Goal: Browse casually: Explore the website without a specific task or goal

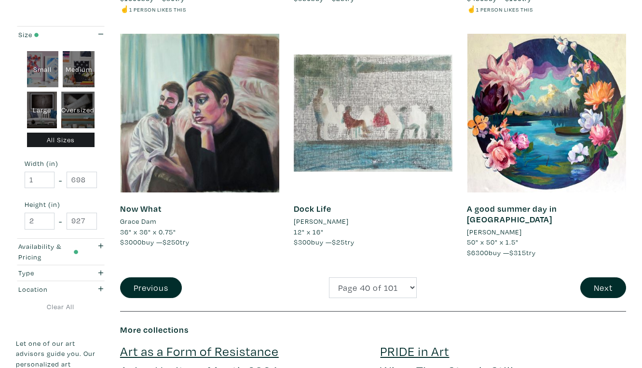
scroll to position [1828, 0]
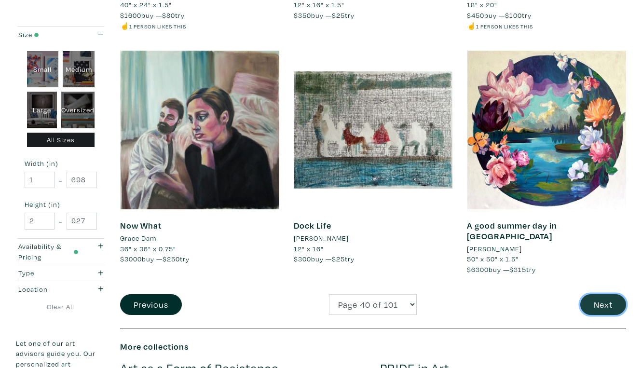
click at [602, 294] on button "Next" at bounding box center [603, 304] width 46 height 21
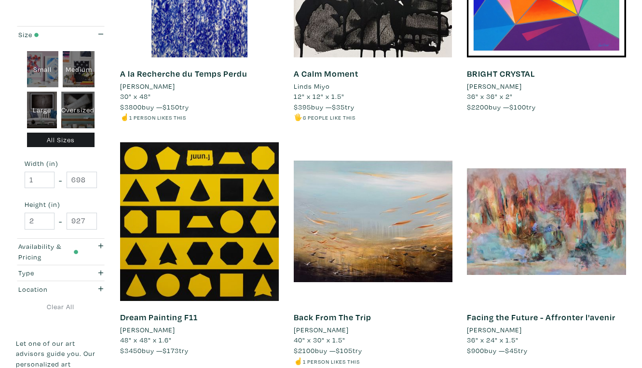
scroll to position [1716, 0]
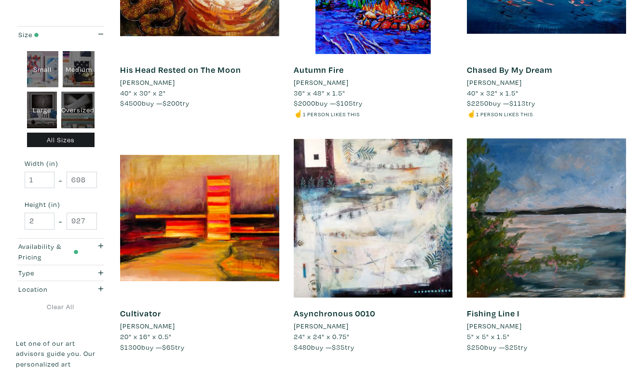
scroll to position [1732, 0]
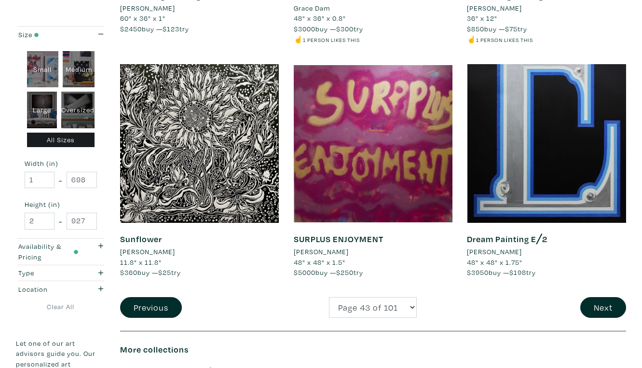
scroll to position [1824, 0]
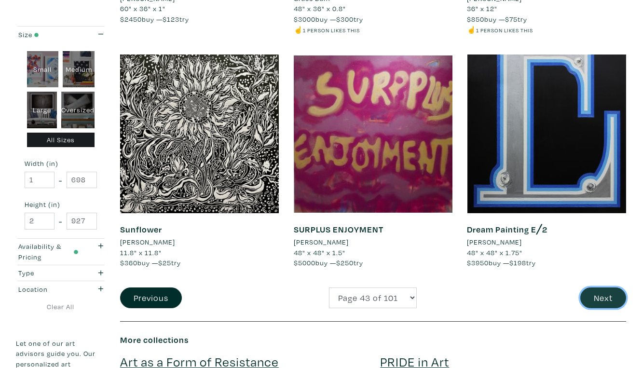
click at [608, 288] on button "Next" at bounding box center [603, 298] width 46 height 21
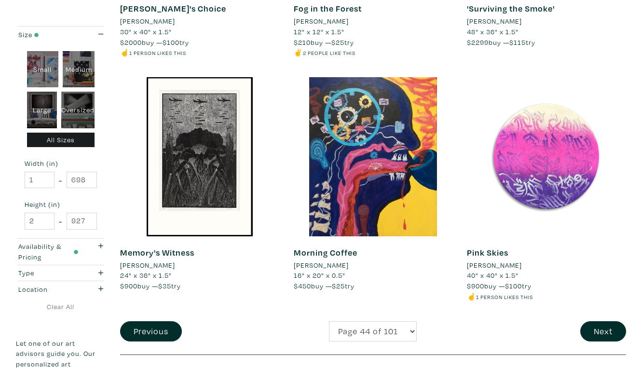
scroll to position [1819, 0]
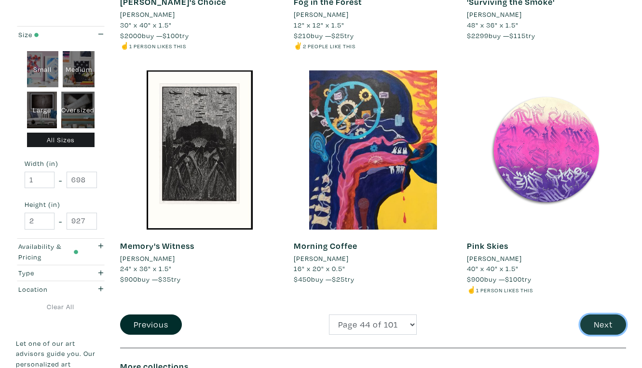
click at [610, 315] on button "Next" at bounding box center [603, 325] width 46 height 21
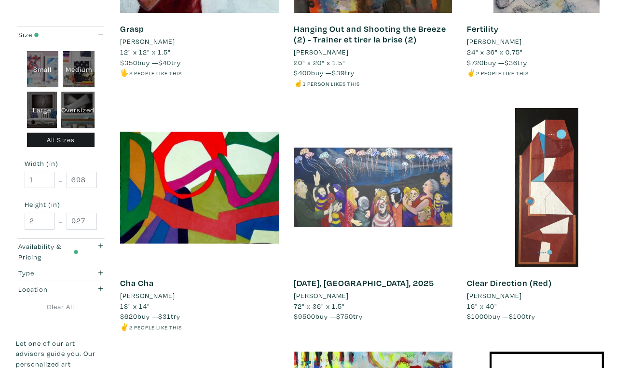
scroll to position [1295, 0]
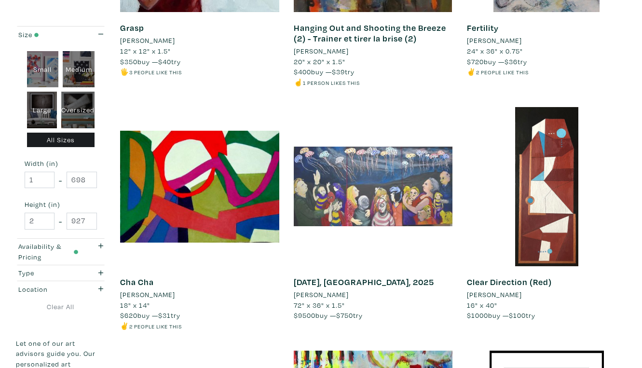
click at [412, 135] on div at bounding box center [373, 186] width 159 height 159
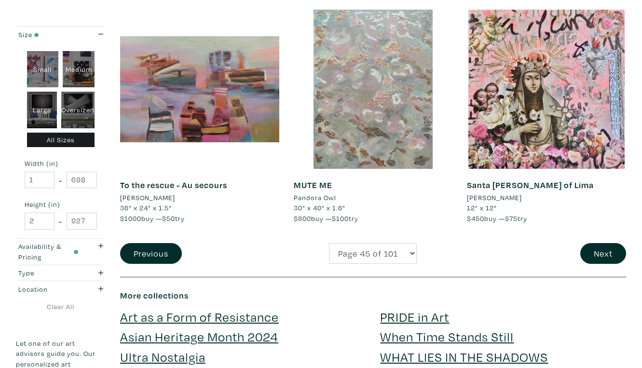
scroll to position [1883, 0]
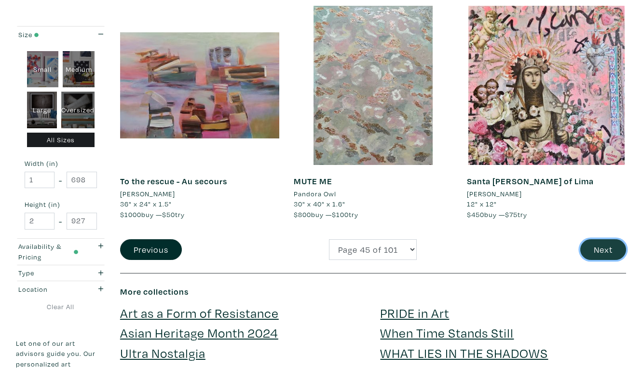
click at [603, 239] on button "Next" at bounding box center [603, 249] width 46 height 21
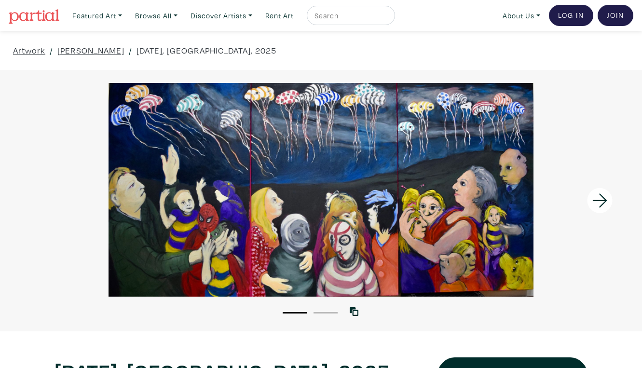
click at [466, 205] on div at bounding box center [321, 190] width 642 height 214
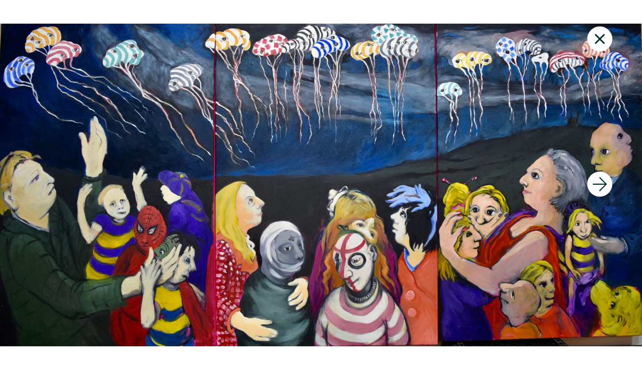
click at [509, 354] on div at bounding box center [562, 184] width 161 height 368
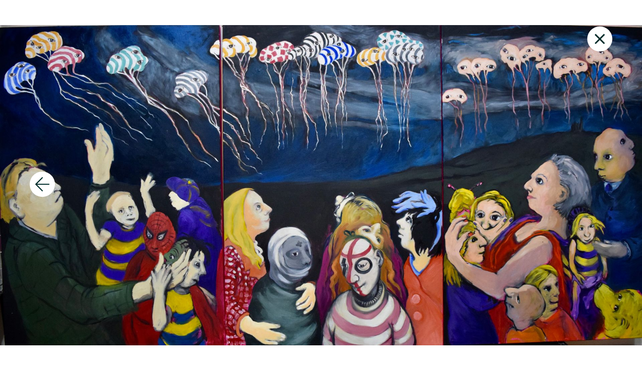
click at [604, 34] on icon at bounding box center [600, 39] width 33 height 26
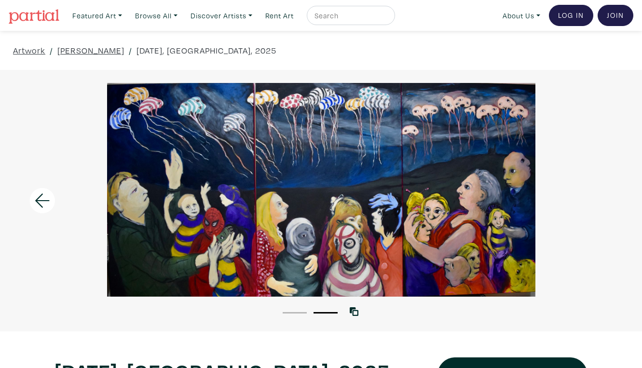
click at [296, 307] on li "1" at bounding box center [295, 312] width 24 height 10
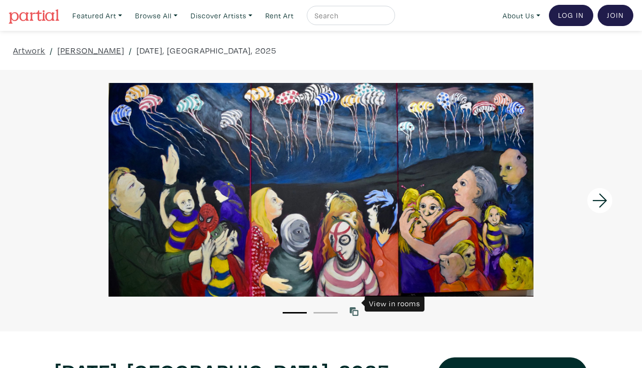
click at [357, 307] on icon at bounding box center [354, 311] width 9 height 9
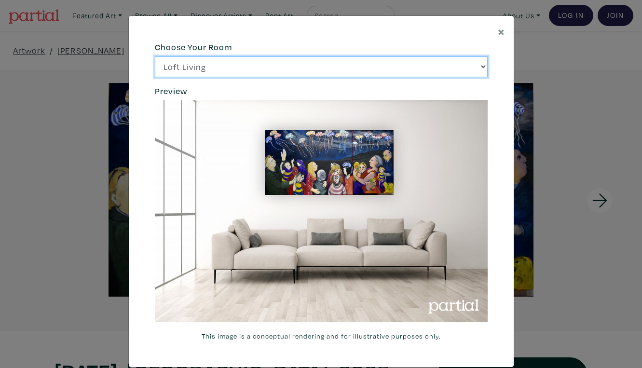
click option "Bright Bedroom" at bounding box center [0, 0] width 0 height 0
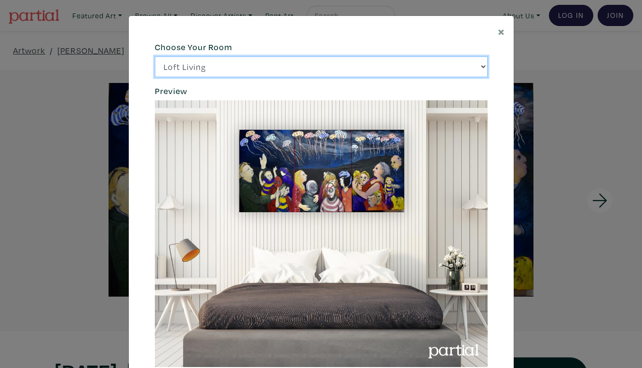
select select "/thumb/phpThumb.php?src=https%3A%2F%2Flabs.partial.gallery%2Fprojects%2Frenderi…"
click option "City Office" at bounding box center [0, 0] width 0 height 0
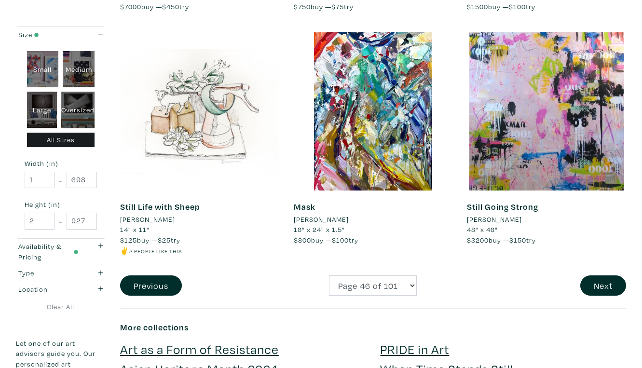
scroll to position [1837, 0]
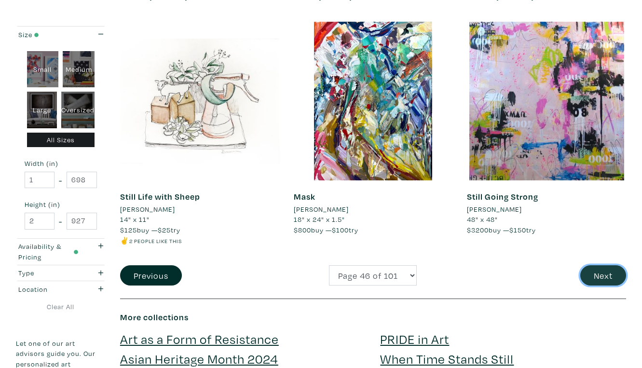
click at [607, 265] on button "Next" at bounding box center [603, 275] width 46 height 21
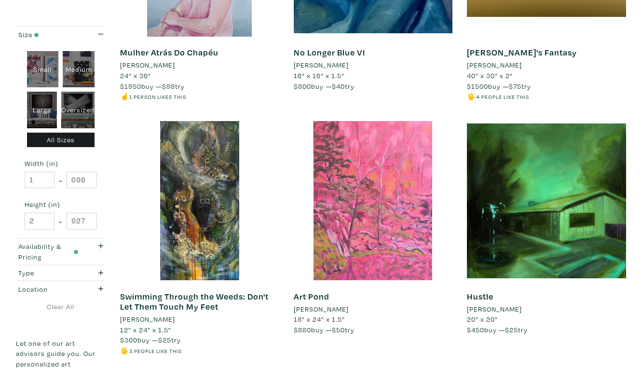
scroll to position [1770, 0]
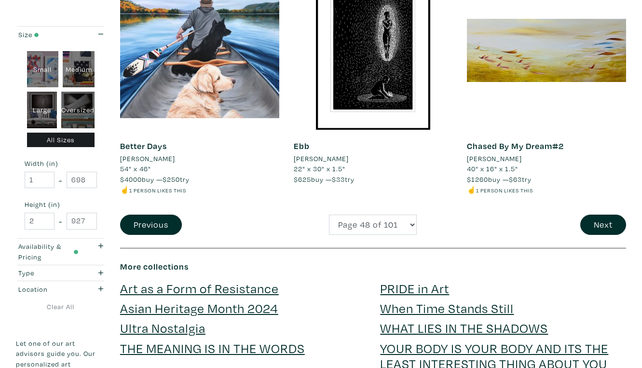
scroll to position [1927, 0]
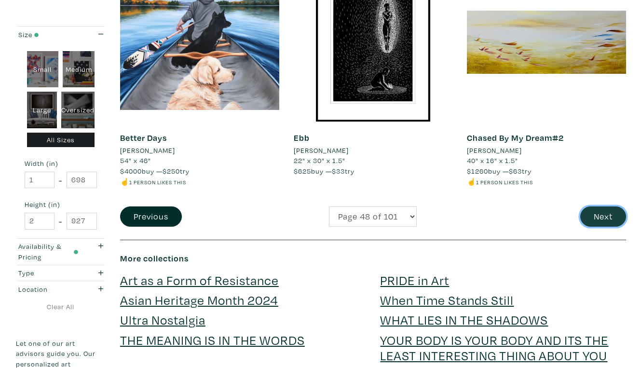
click at [602, 207] on button "Next" at bounding box center [603, 217] width 46 height 21
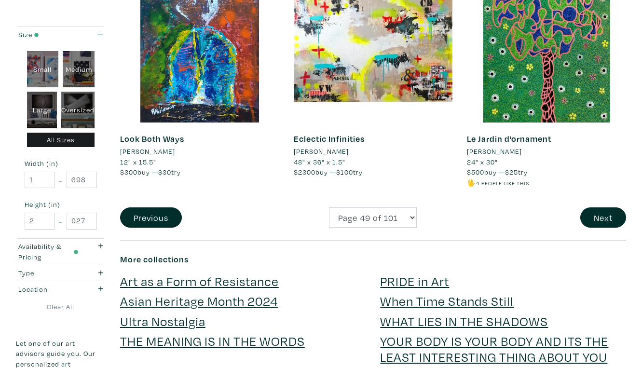
scroll to position [1916, 0]
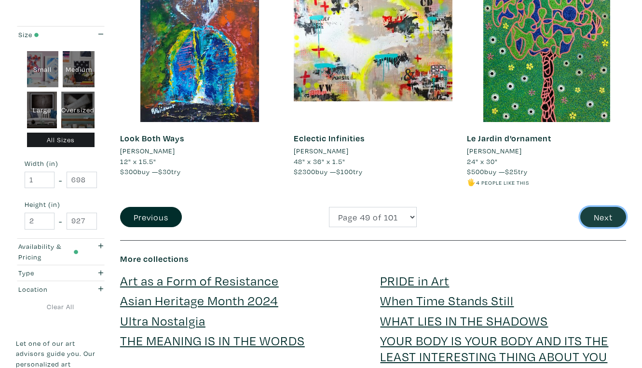
click at [603, 207] on button "Next" at bounding box center [603, 217] width 46 height 21
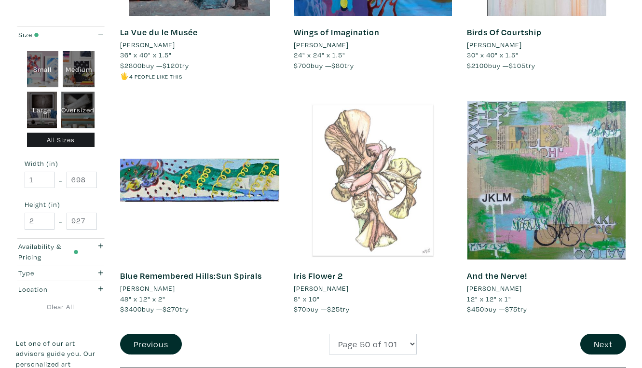
scroll to position [1781, 0]
